Goal: Task Accomplishment & Management: Use online tool/utility

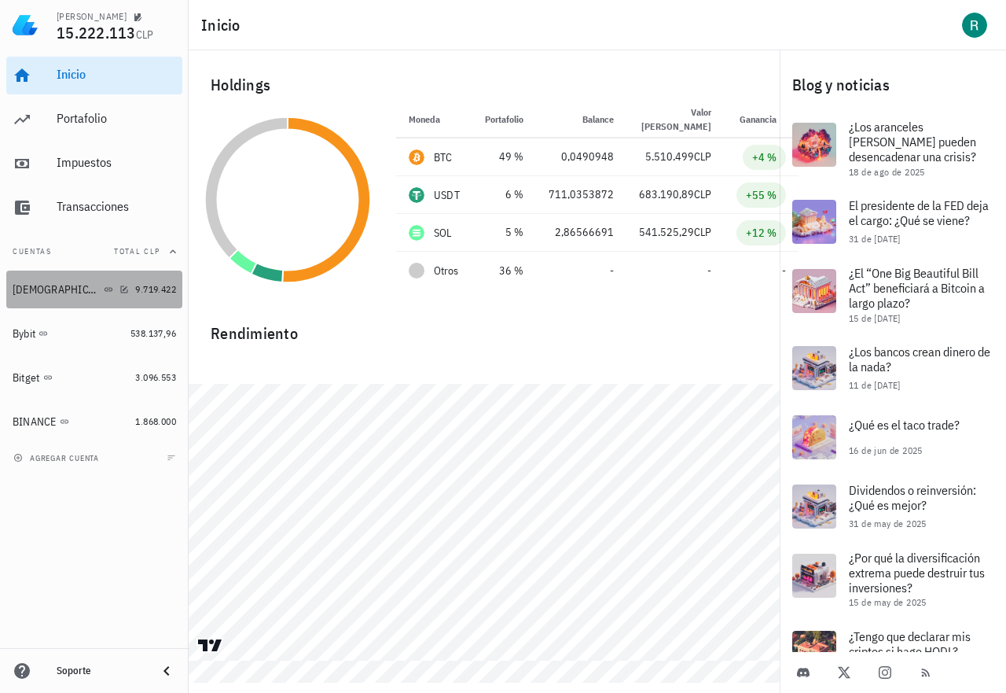
click at [39, 287] on div "[DEMOGRAPHIC_DATA]" at bounding box center [57, 289] width 88 height 13
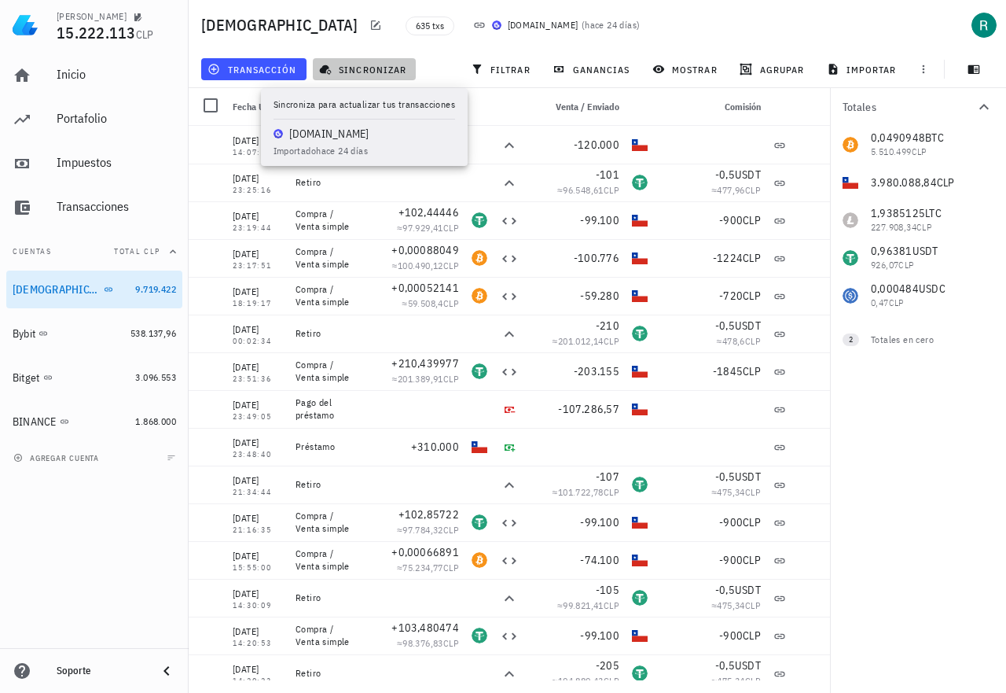
click at [369, 65] on span "sincronizar" at bounding box center [364, 69] width 84 height 13
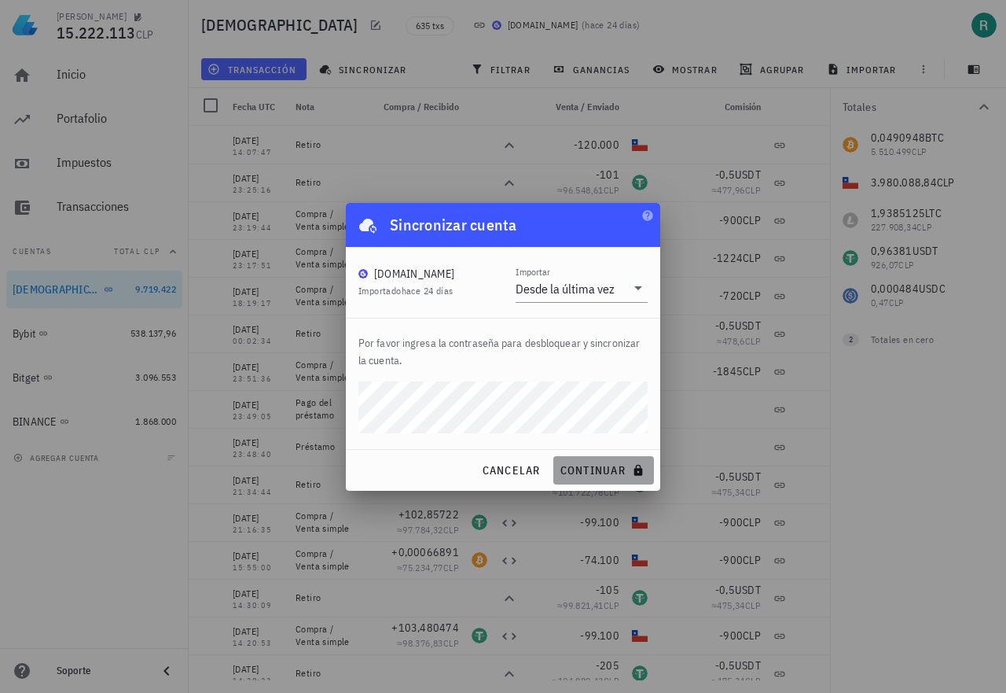
click at [601, 468] on span "continuar" at bounding box center [604, 470] width 88 height 14
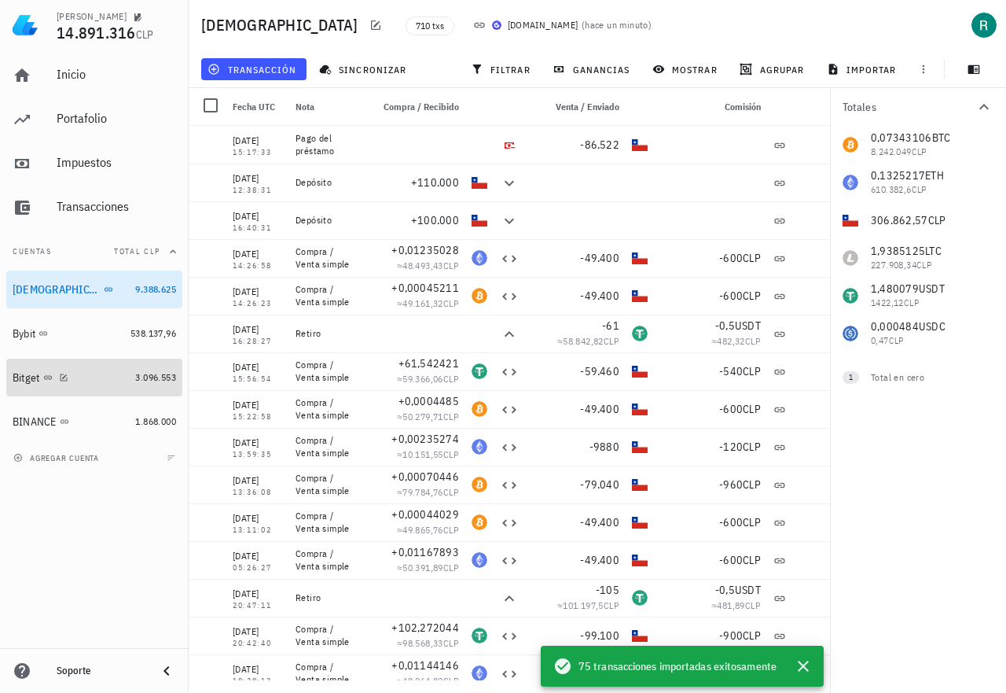
click at [38, 373] on div "Bitget" at bounding box center [27, 377] width 28 height 13
click at [802, 665] on icon "button" at bounding box center [803, 665] width 11 height 11
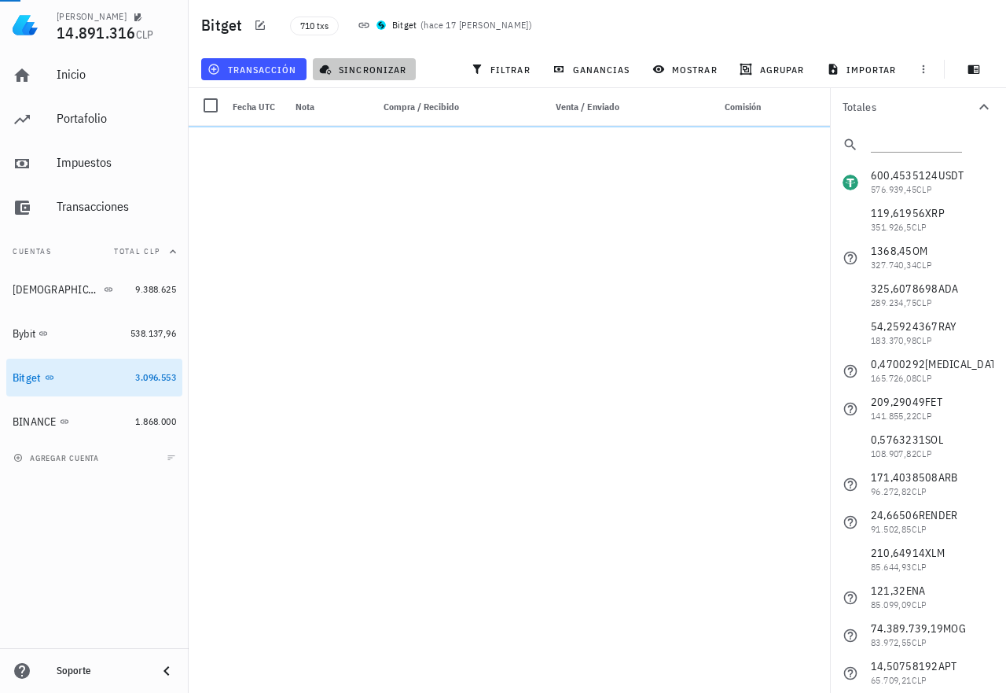
click at [365, 67] on span "sincronizar" at bounding box center [364, 69] width 84 height 13
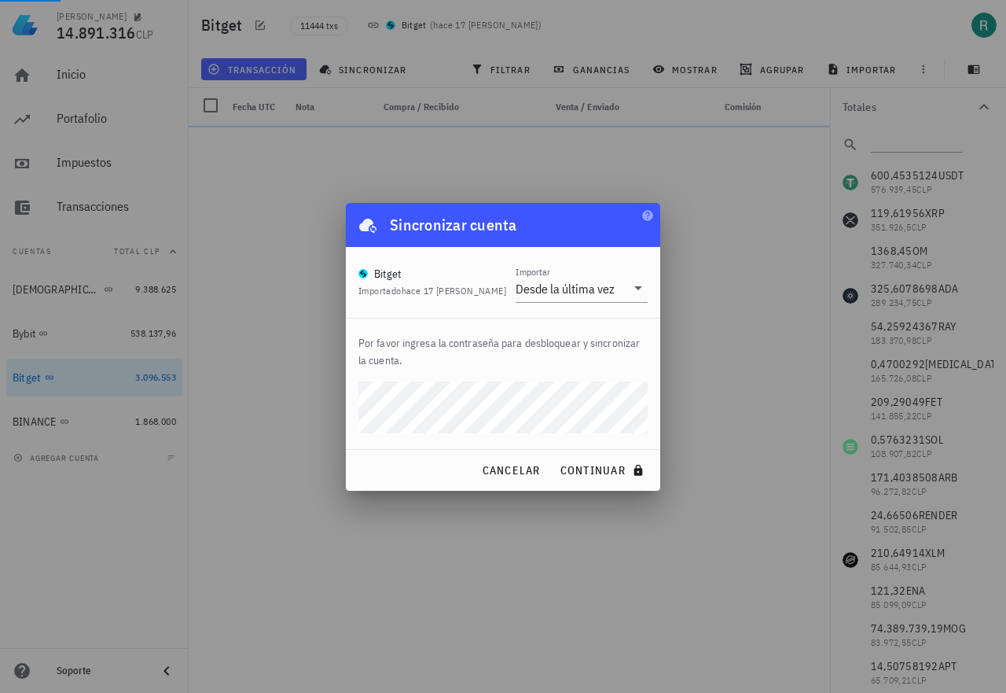
click at [499, 575] on div at bounding box center [503, 346] width 1006 height 693
click at [388, 409] on div at bounding box center [415, 409] width 101 height 38
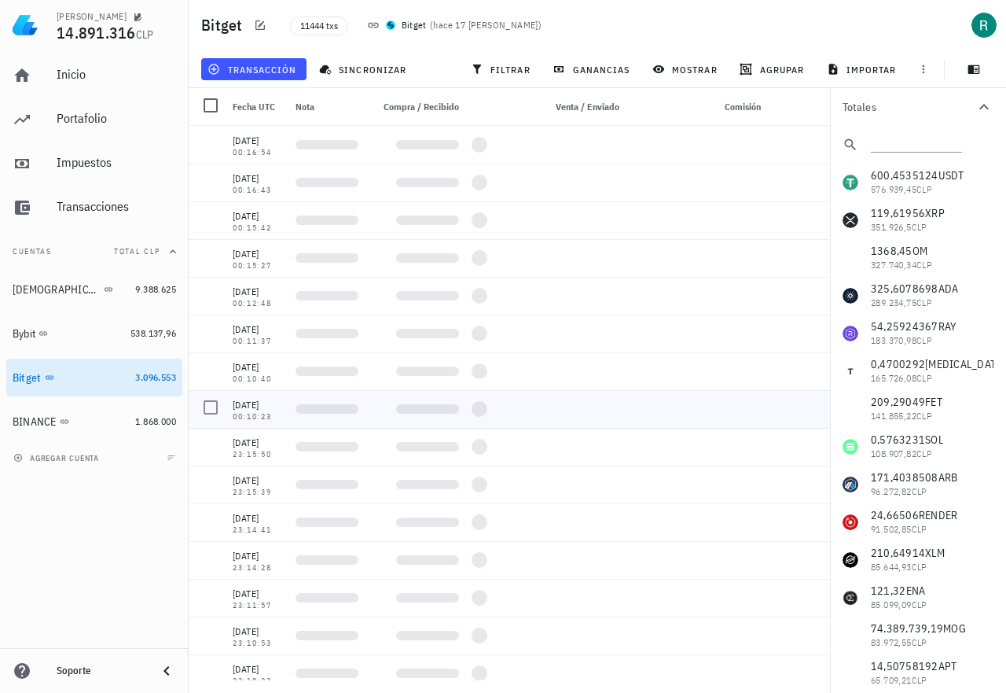
click at [392, 402] on div at bounding box center [415, 409] width 101 height 38
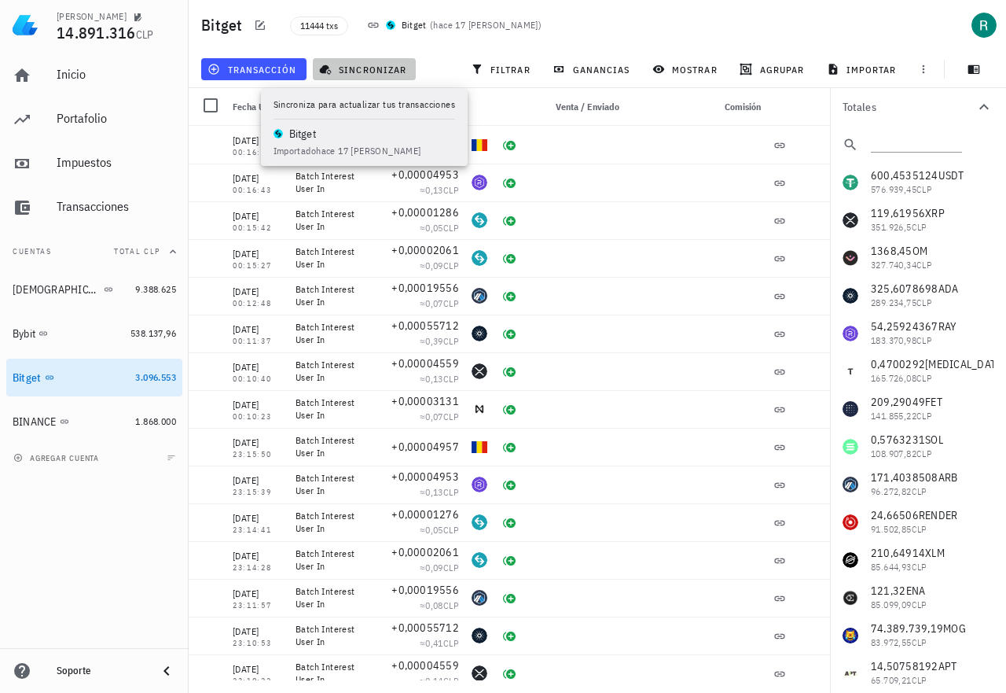
click at [372, 67] on span "sincronizar" at bounding box center [364, 69] width 84 height 13
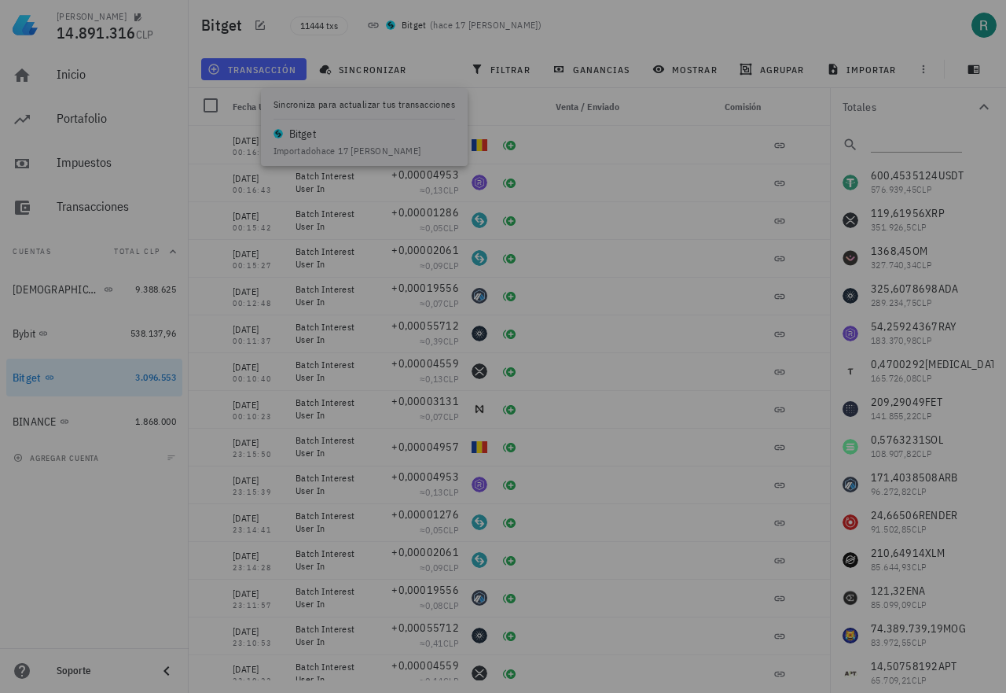
click at [303, 141] on div at bounding box center [503, 346] width 1006 height 693
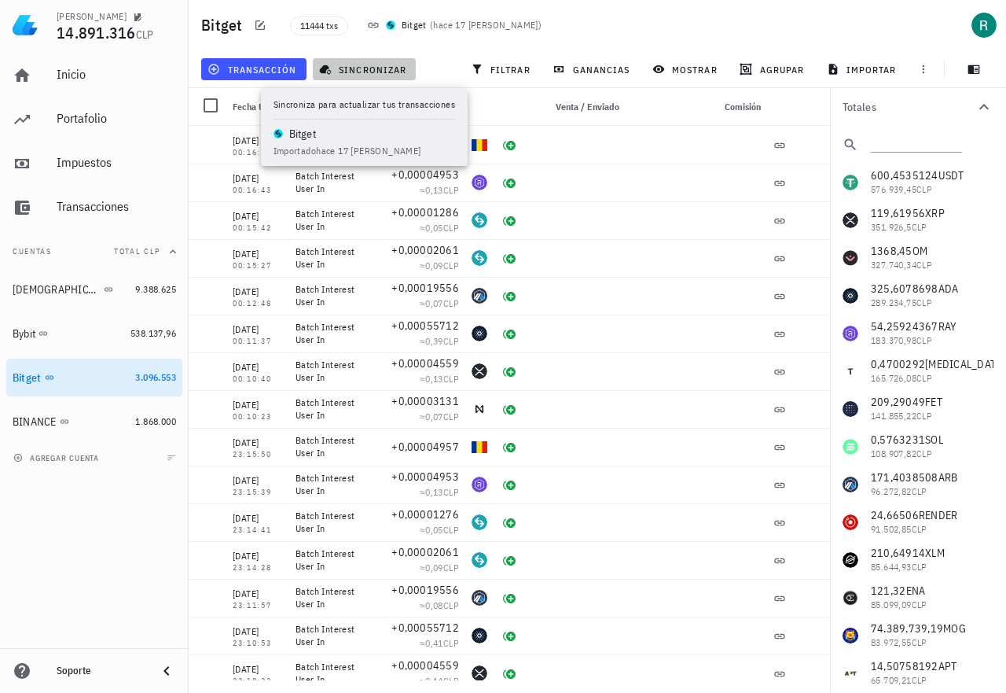
click at [358, 64] on span "sincronizar" at bounding box center [364, 69] width 84 height 13
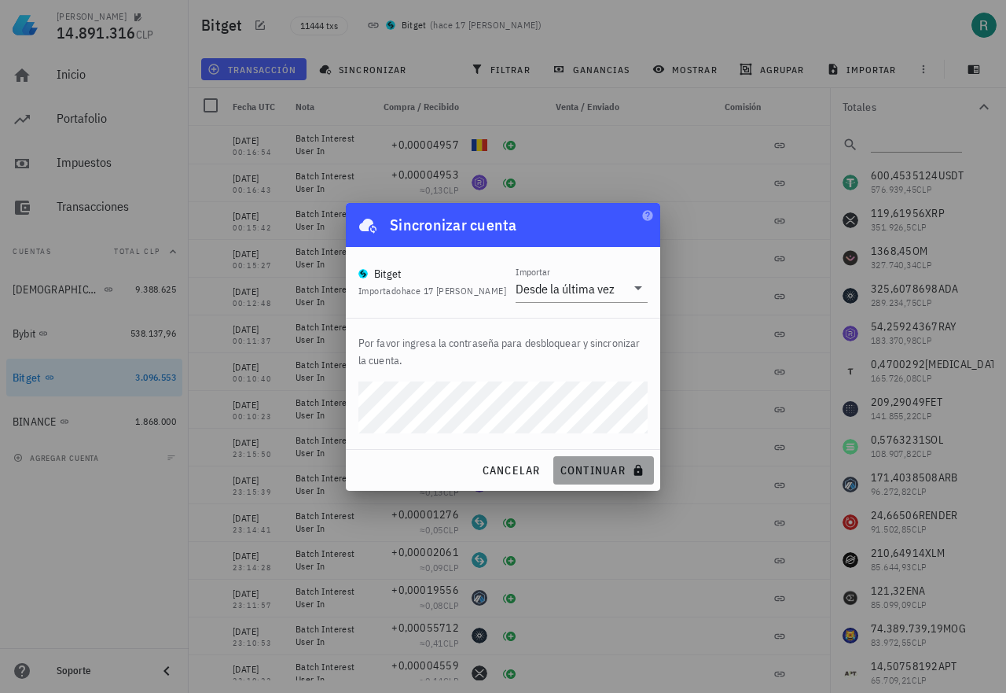
click at [587, 465] on span "continuar" at bounding box center [604, 470] width 88 height 14
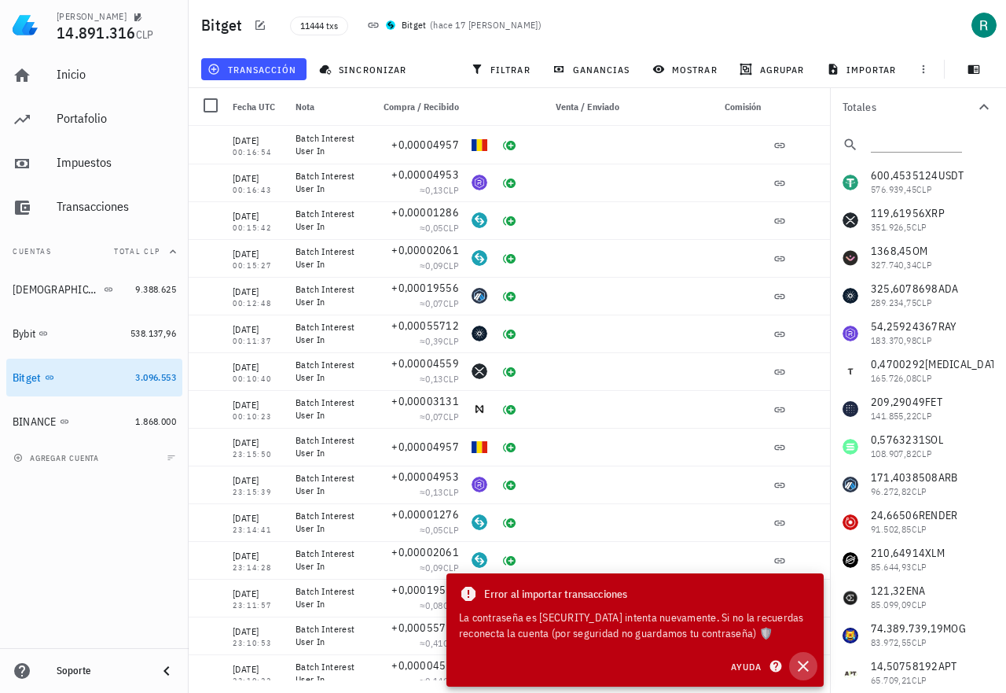
click at [807, 664] on icon "button" at bounding box center [803, 665] width 19 height 19
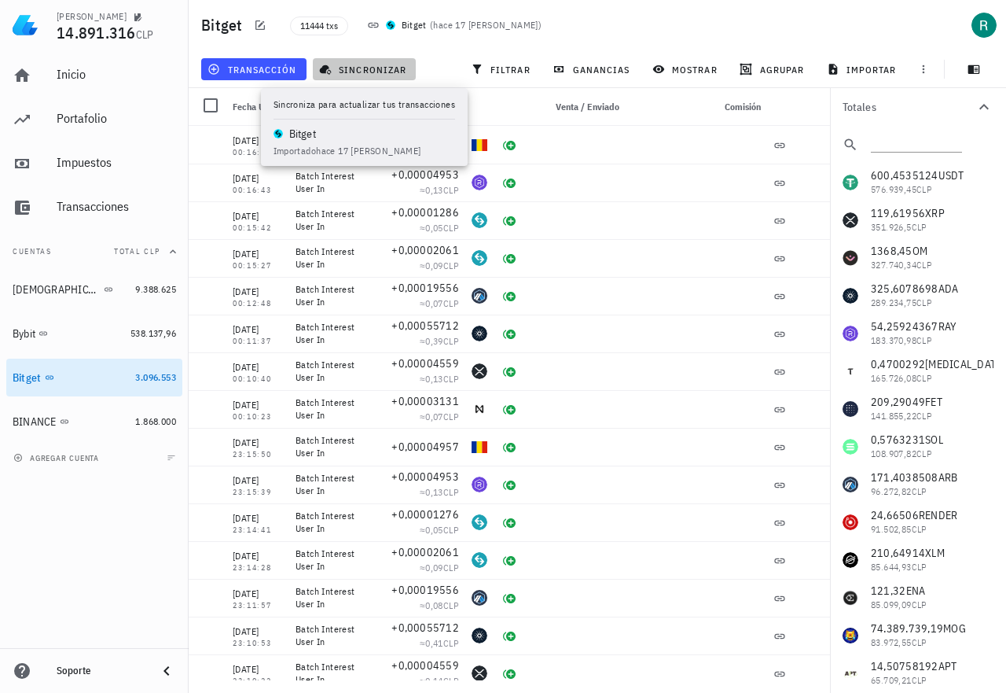
click at [361, 65] on span "sincronizar" at bounding box center [364, 69] width 84 height 13
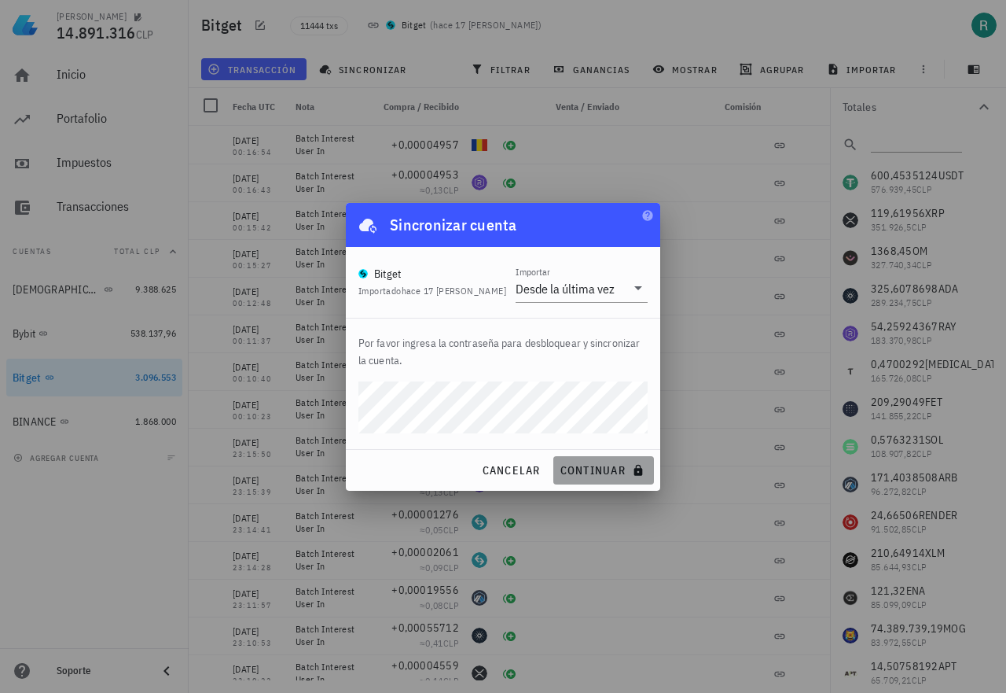
click at [586, 469] on span "continuar" at bounding box center [604, 470] width 88 height 14
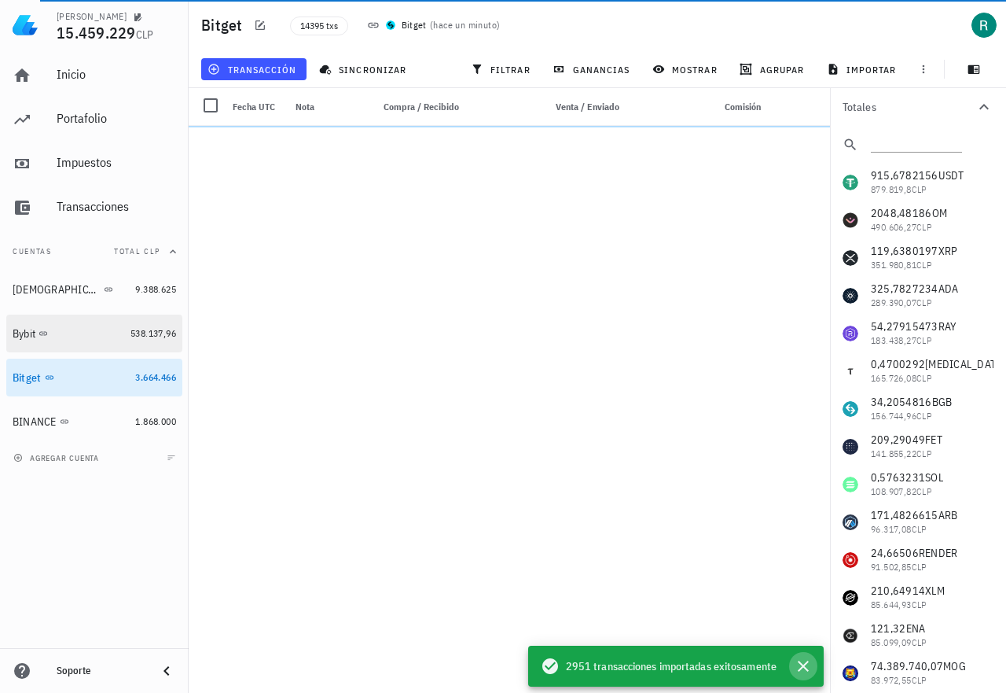
click at [803, 666] on icon "button" at bounding box center [803, 665] width 11 height 11
click at [47, 333] on icon at bounding box center [43, 333] width 8 height 4
click at [42, 333] on icon at bounding box center [43, 333] width 9 height 9
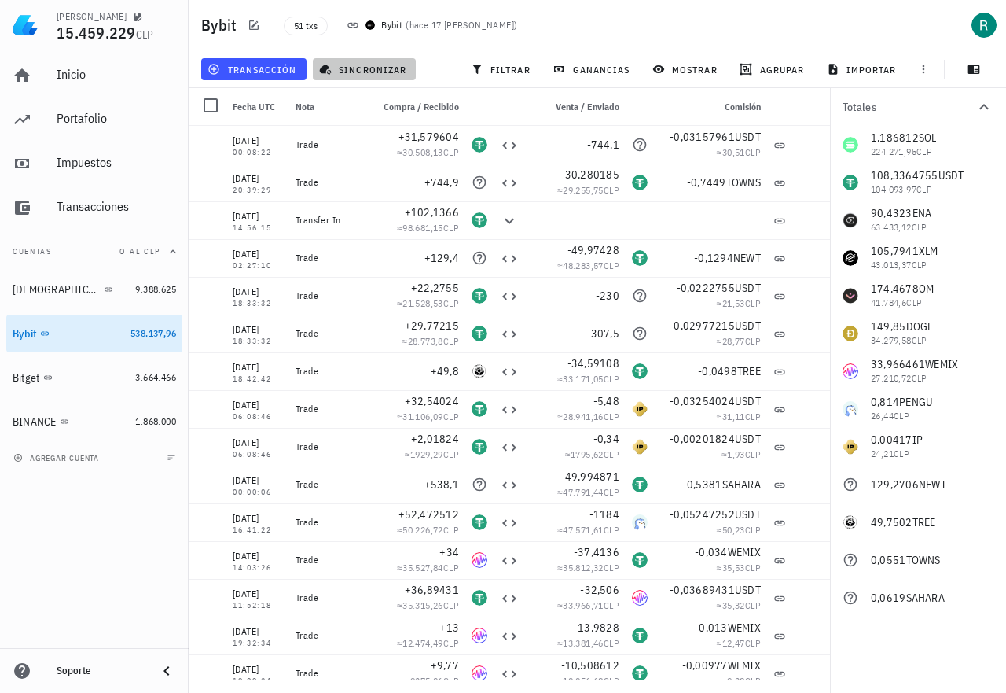
click at [366, 69] on span "sincronizar" at bounding box center [364, 69] width 84 height 13
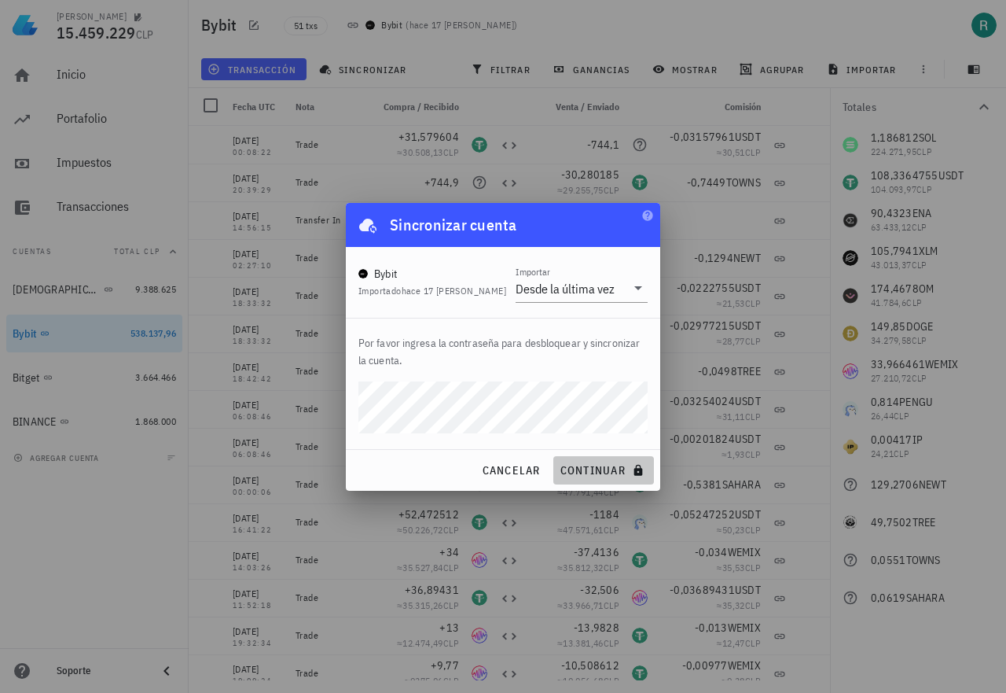
click at [597, 466] on span "continuar" at bounding box center [604, 470] width 88 height 14
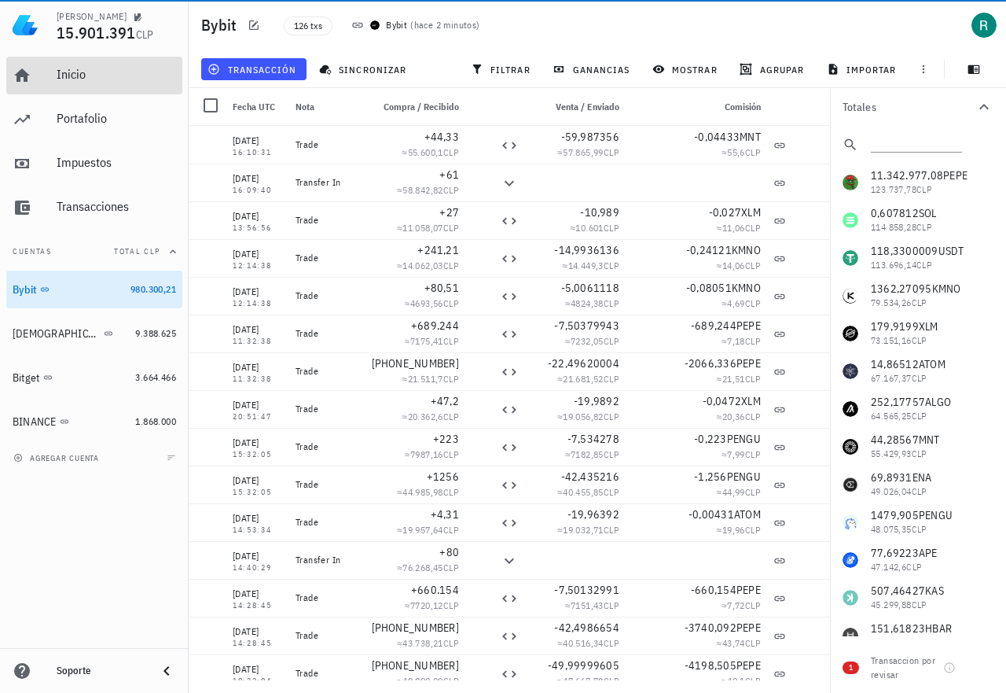
click at [75, 75] on div "Inicio" at bounding box center [116, 74] width 119 height 15
